Goal: Transaction & Acquisition: Book appointment/travel/reservation

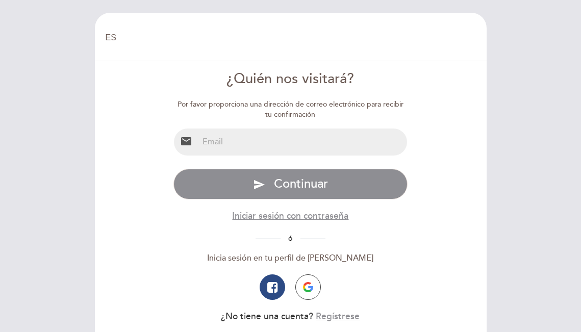
select select "es"
click at [255, 149] on input "email" at bounding box center [303, 142] width 209 height 27
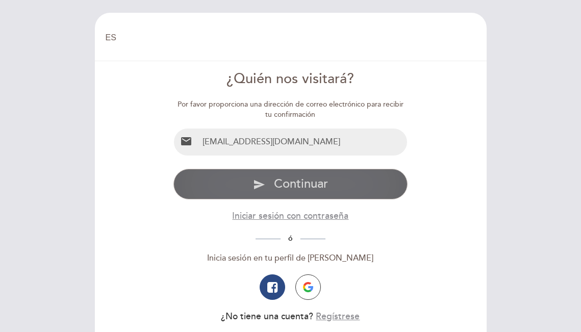
type input "[EMAIL_ADDRESS][DOMAIN_NAME]"
click at [299, 186] on span "Continuar" at bounding box center [301, 184] width 54 height 15
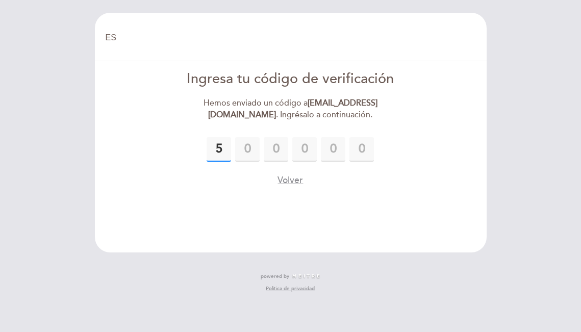
type input "5"
type input "3"
type input "8"
type input "7"
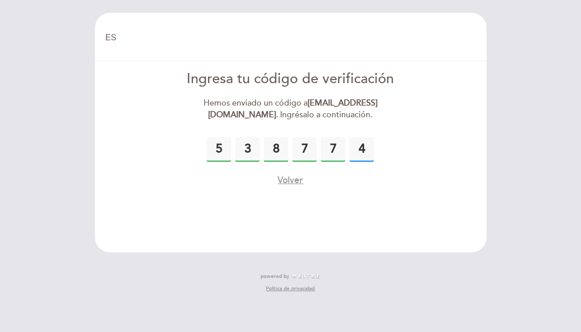
type input "4"
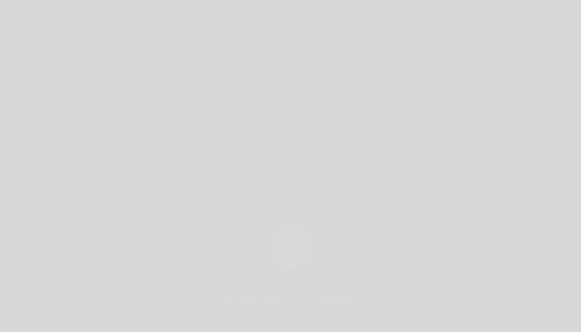
select select "es"
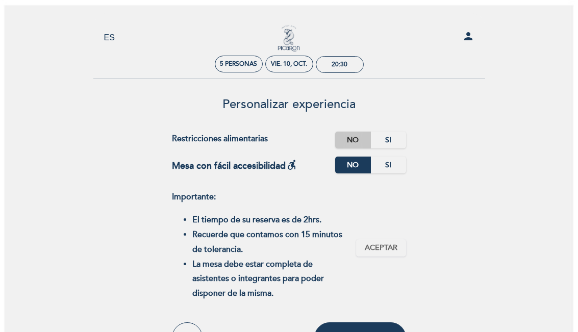
click at [352, 144] on label "No" at bounding box center [353, 140] width 36 height 17
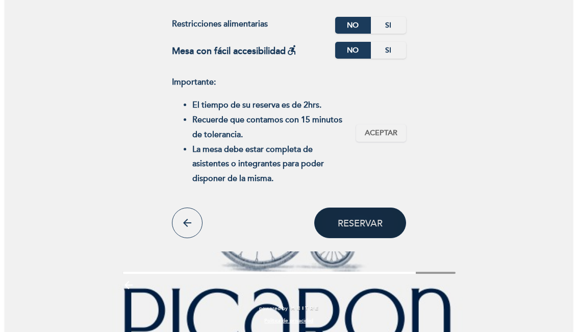
scroll to position [114, 0]
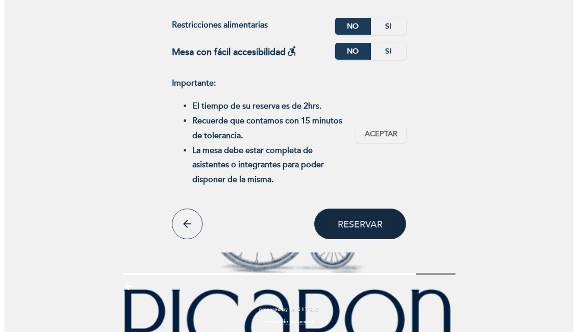
click at [356, 224] on span "Reservar" at bounding box center [360, 223] width 45 height 11
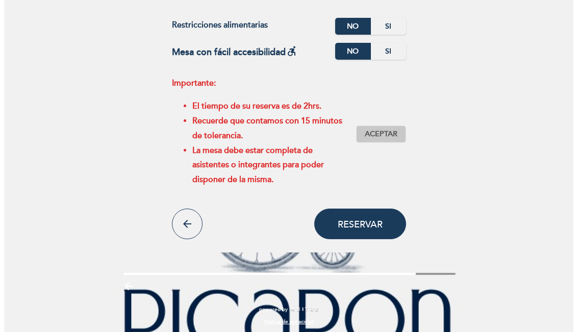
click at [378, 131] on span "Aceptar" at bounding box center [381, 134] width 33 height 11
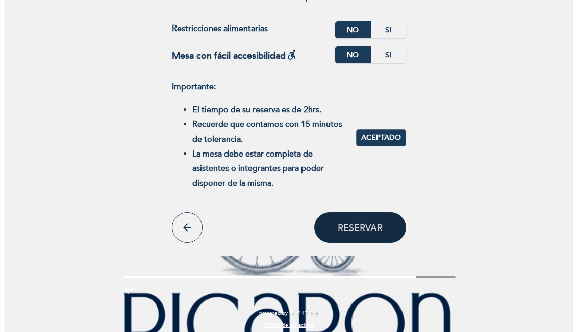
click at [360, 225] on span "Reservar" at bounding box center [360, 227] width 45 height 11
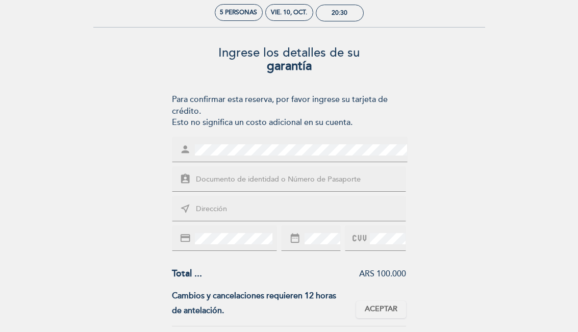
scroll to position [81, 0]
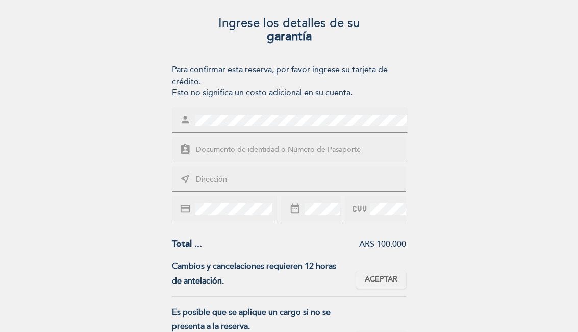
click at [285, 144] on input "text" at bounding box center [301, 150] width 212 height 12
type input "25052516"
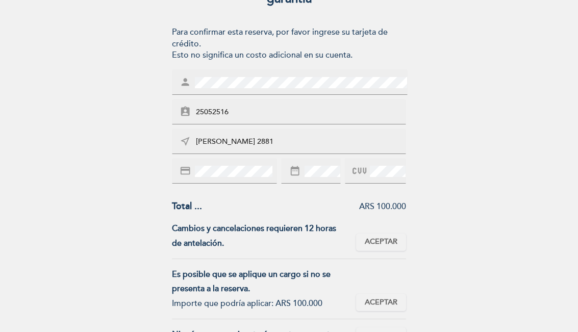
scroll to position [145, 0]
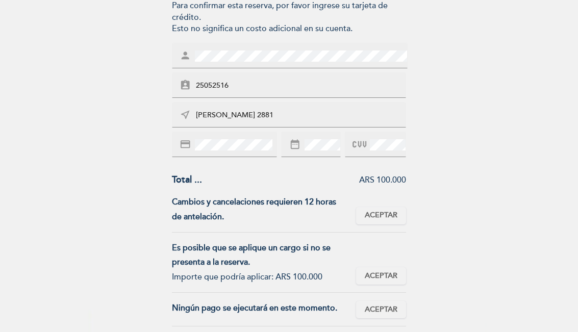
type input "Pablo Neruda 2881"
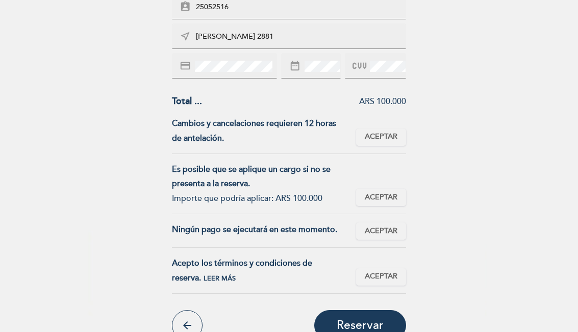
scroll to position [226, 0]
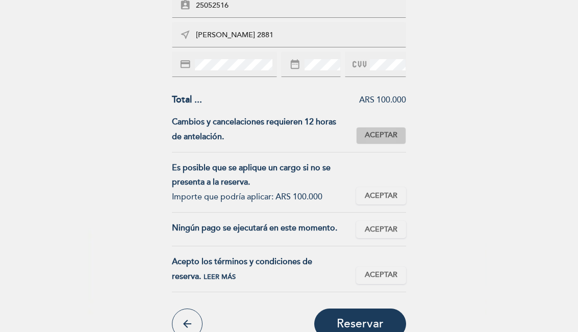
click at [380, 137] on span "Aceptar" at bounding box center [381, 135] width 33 height 11
click at [388, 191] on span "Aceptar" at bounding box center [381, 196] width 33 height 11
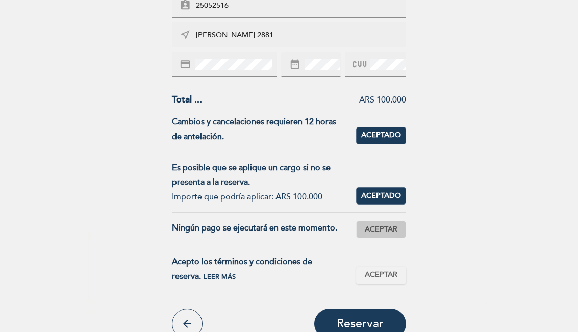
click at [383, 228] on span "Aceptar" at bounding box center [381, 230] width 33 height 11
click at [382, 270] on span "Aceptar" at bounding box center [381, 275] width 33 height 11
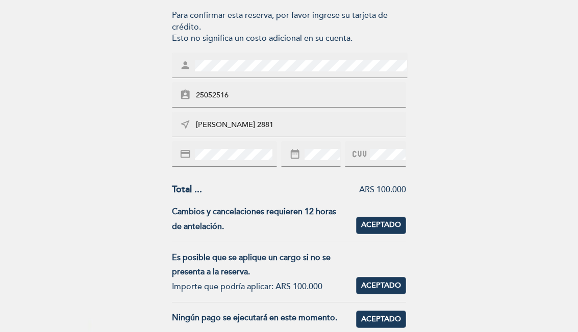
scroll to position [137, 0]
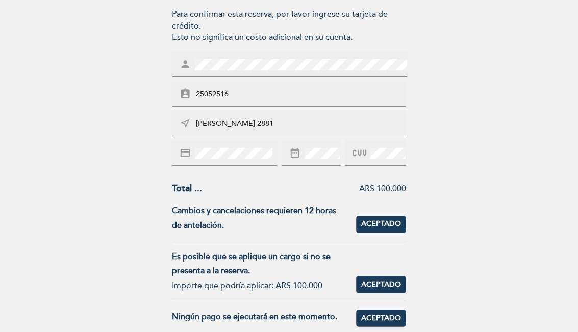
click at [228, 190] on div "ARS 100.000" at bounding box center [304, 189] width 204 height 12
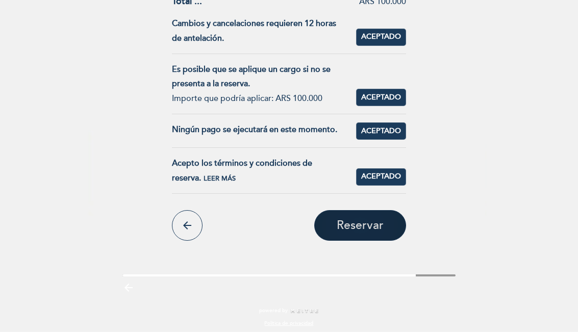
scroll to position [324, 0]
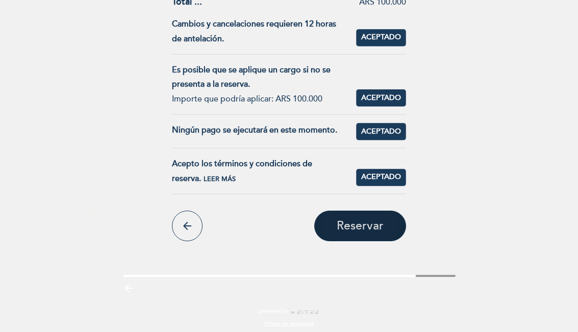
click at [358, 226] on span "Reservar" at bounding box center [360, 226] width 47 height 14
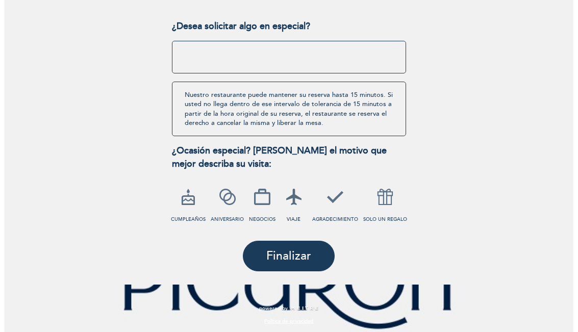
scroll to position [153, 0]
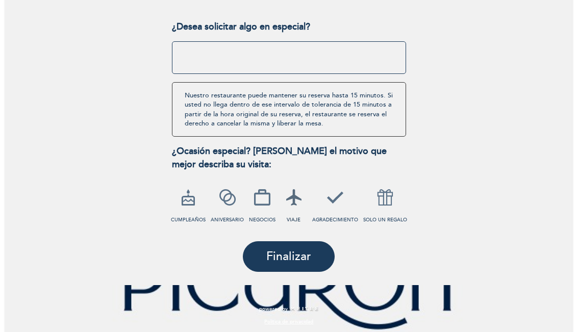
click at [296, 198] on icon at bounding box center [294, 197] width 27 height 27
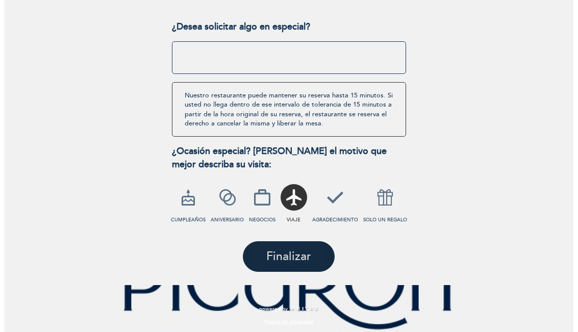
click at [295, 257] on span "Finalizar" at bounding box center [288, 257] width 45 height 14
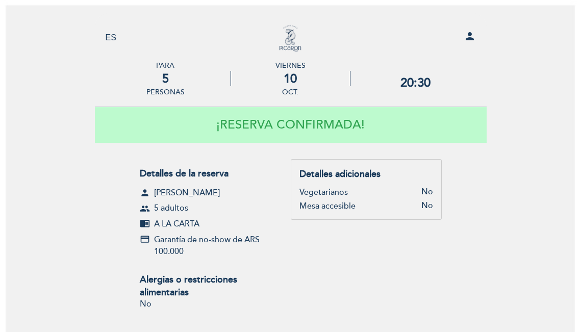
scroll to position [0, 0]
click at [468, 38] on icon "person" at bounding box center [468, 36] width 12 height 12
select select "es"
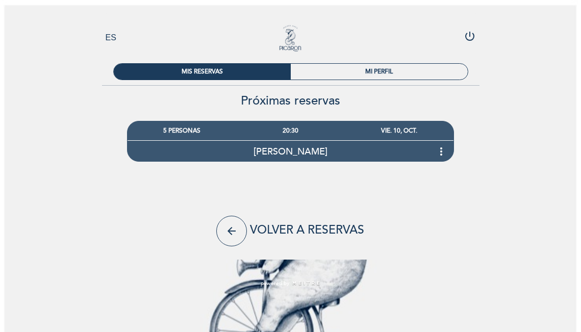
click at [470, 35] on icon "power_settings_new" at bounding box center [470, 36] width 12 height 12
select select "es"
